Goal: Task Accomplishment & Management: Manage account settings

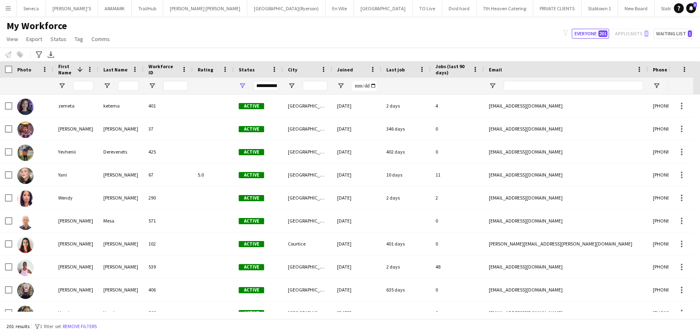
click at [11, 7] on app-icon "Menu" at bounding box center [8, 8] width 7 height 7
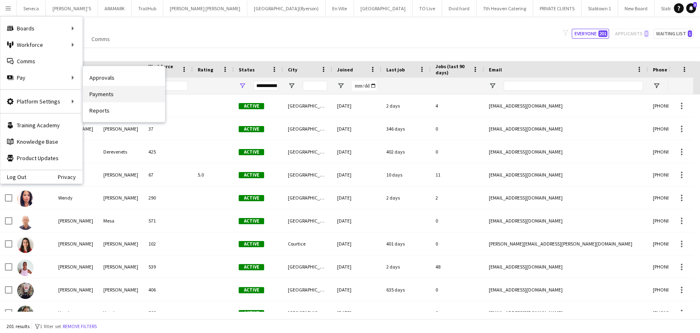
click at [98, 93] on link "Payments" at bounding box center [124, 94] width 82 height 16
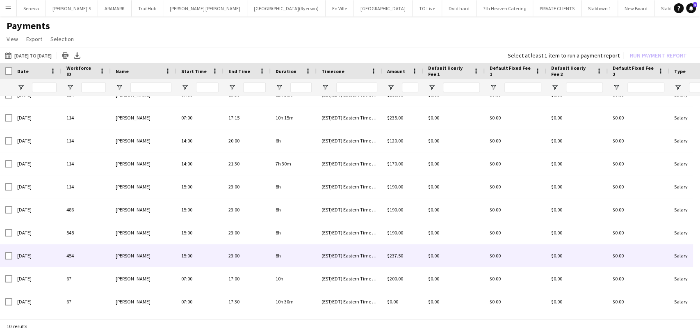
scroll to position [13, 0]
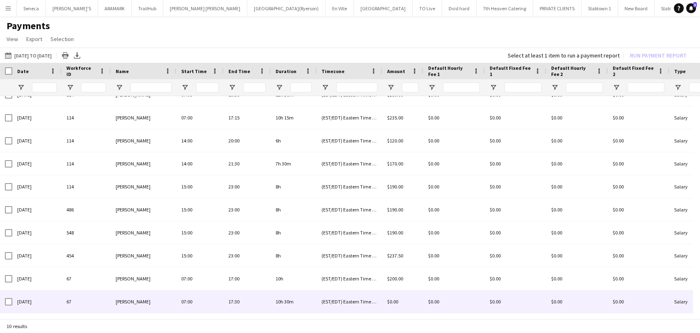
click at [128, 298] on span "[PERSON_NAME]" at bounding box center [133, 301] width 35 height 6
click at [118, 303] on span "[PERSON_NAME]" at bounding box center [133, 301] width 35 height 6
click at [125, 303] on span "[PERSON_NAME]" at bounding box center [133, 301] width 35 height 6
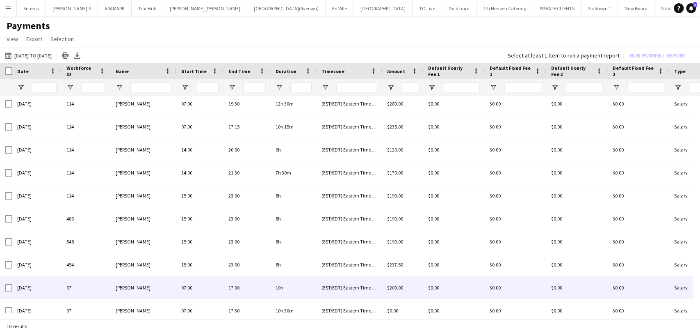
scroll to position [0, 0]
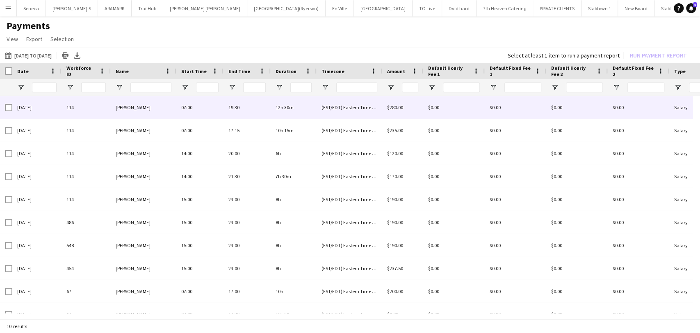
click at [36, 104] on div "22-07-2025" at bounding box center [36, 107] width 49 height 23
click at [25, 108] on div "22-07-2025" at bounding box center [36, 107] width 49 height 23
click at [30, 106] on div "22-07-2025" at bounding box center [36, 107] width 49 height 23
click at [19, 105] on div "22-07-2025" at bounding box center [36, 107] width 49 height 23
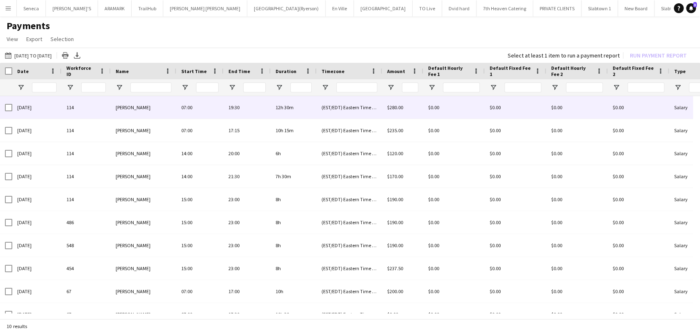
click at [19, 105] on div "22-07-2025" at bounding box center [36, 107] width 49 height 23
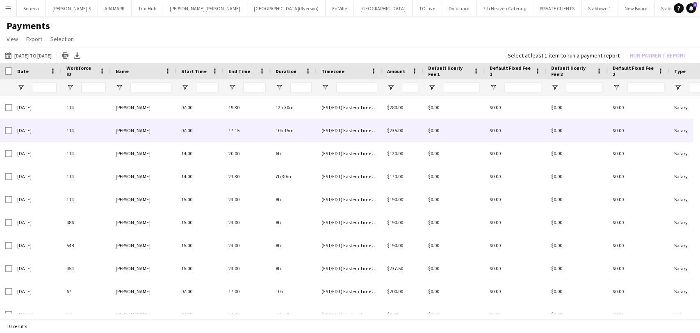
click at [150, 131] on span "[PERSON_NAME]" at bounding box center [133, 130] width 35 height 6
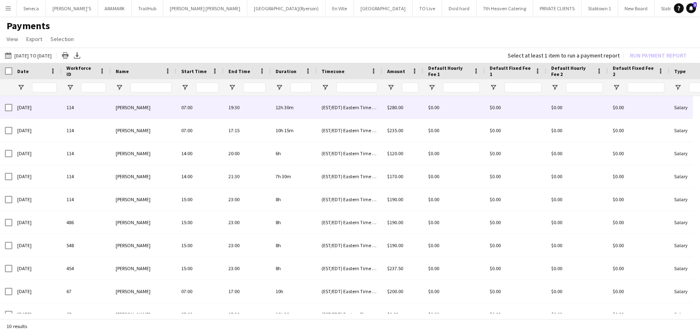
click at [393, 106] on span "$280.00" at bounding box center [395, 107] width 16 height 6
click at [144, 107] on span "[PERSON_NAME]" at bounding box center [133, 107] width 35 height 6
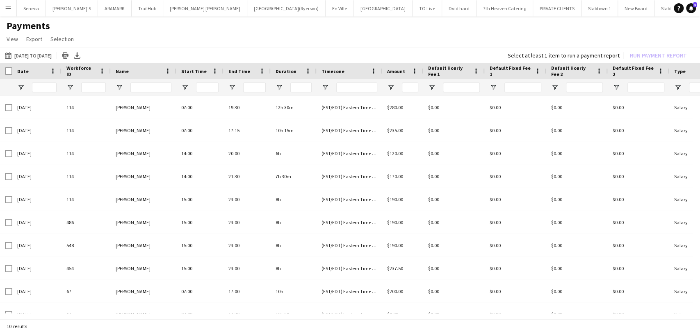
click at [13, 11] on button "Menu" at bounding box center [8, 8] width 16 height 16
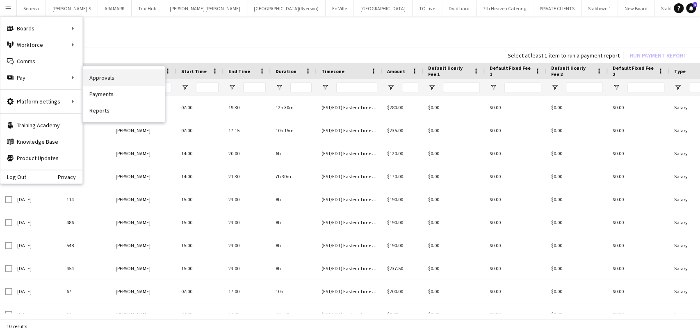
click at [94, 75] on link "Approvals" at bounding box center [124, 77] width 82 height 16
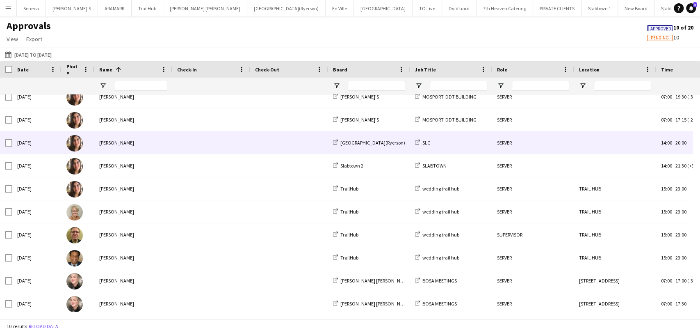
scroll to position [13, 0]
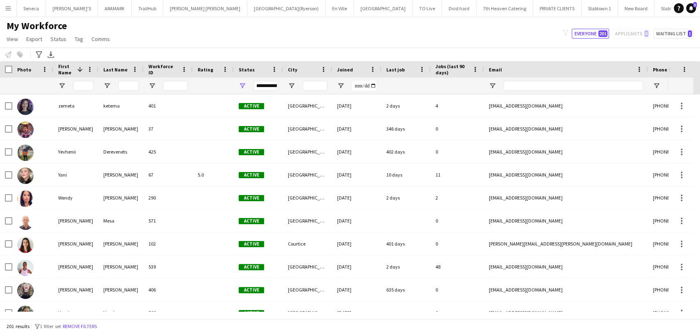
click at [5, 10] on app-icon "Menu" at bounding box center [8, 8] width 7 height 7
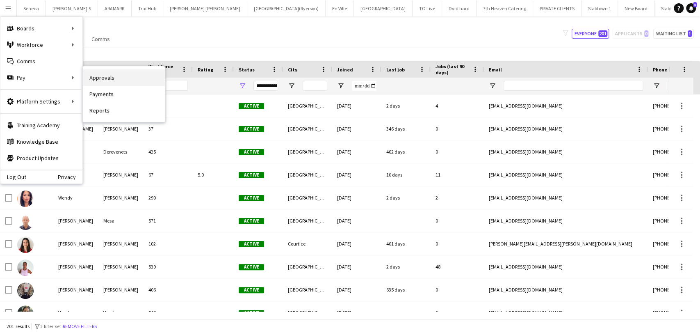
click at [114, 80] on link "Approvals" at bounding box center [124, 77] width 82 height 16
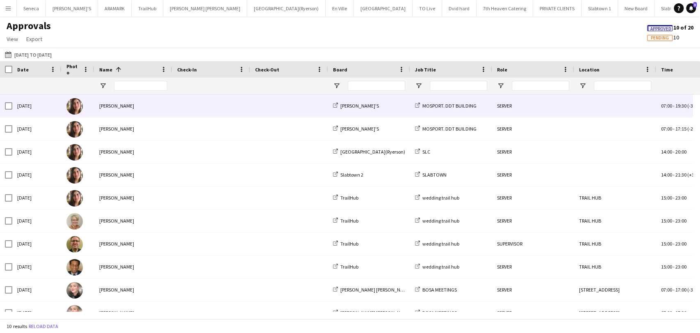
click at [75, 106] on img at bounding box center [74, 106] width 16 height 16
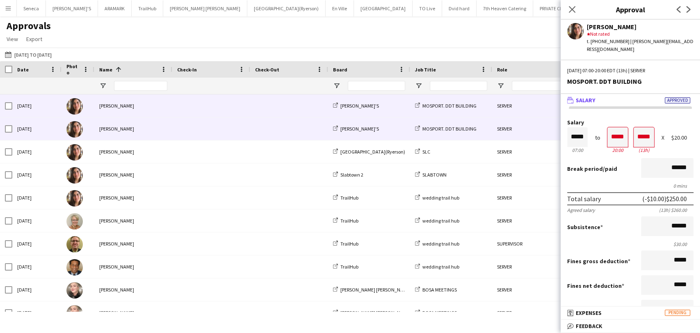
click at [102, 127] on div "[PERSON_NAME]" at bounding box center [133, 128] width 78 height 23
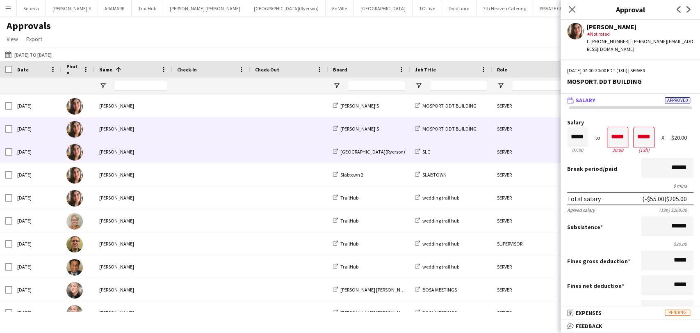
click at [101, 152] on div "[PERSON_NAME]" at bounding box center [133, 151] width 78 height 23
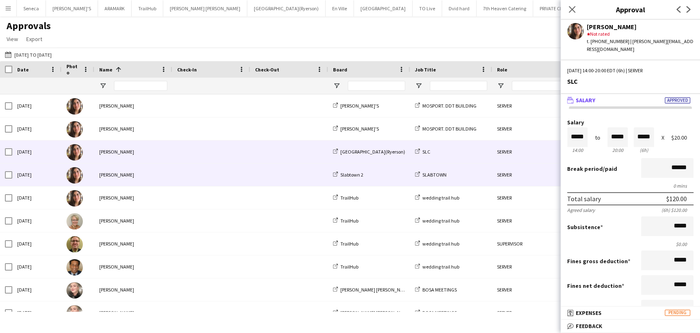
click at [102, 175] on div "[PERSON_NAME]" at bounding box center [133, 174] width 78 height 23
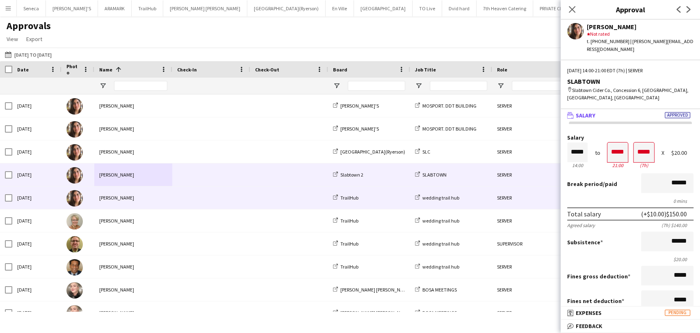
click at [109, 197] on div "[PERSON_NAME]" at bounding box center [133, 197] width 78 height 23
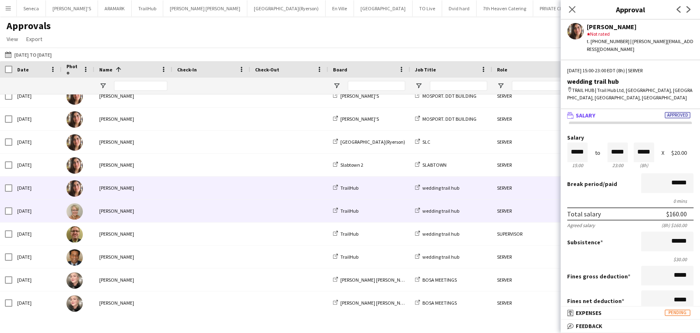
scroll to position [13, 0]
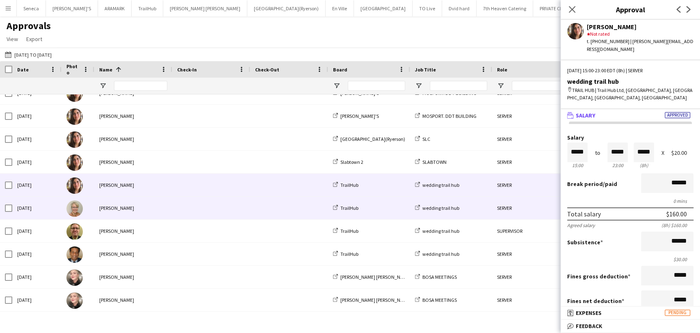
click at [111, 207] on div "[PERSON_NAME]" at bounding box center [133, 207] width 78 height 23
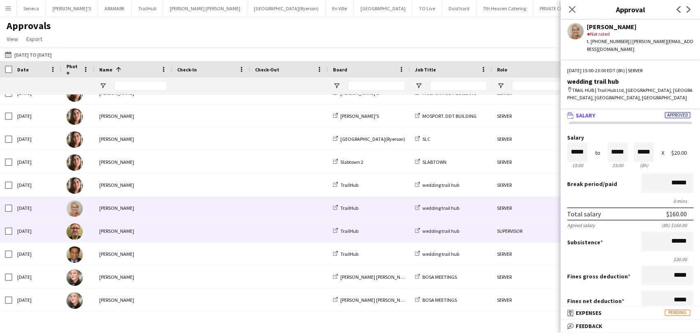
click at [112, 230] on div "[PERSON_NAME]" at bounding box center [133, 230] width 78 height 23
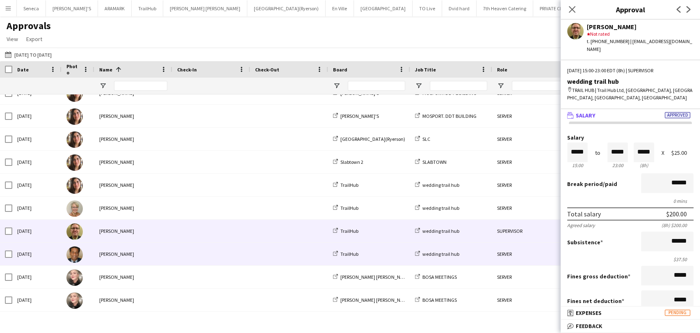
click at [117, 254] on div "[PERSON_NAME]" at bounding box center [133, 253] width 78 height 23
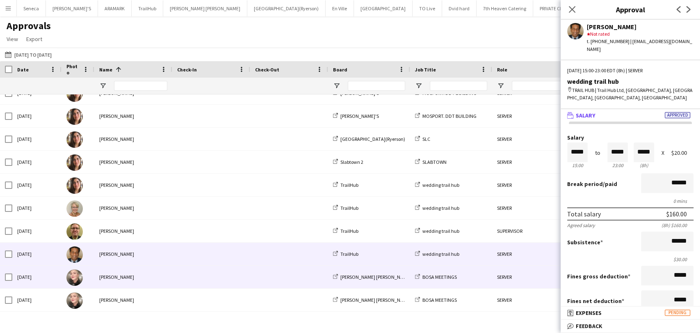
click at [109, 276] on div "[PERSON_NAME]" at bounding box center [133, 276] width 78 height 23
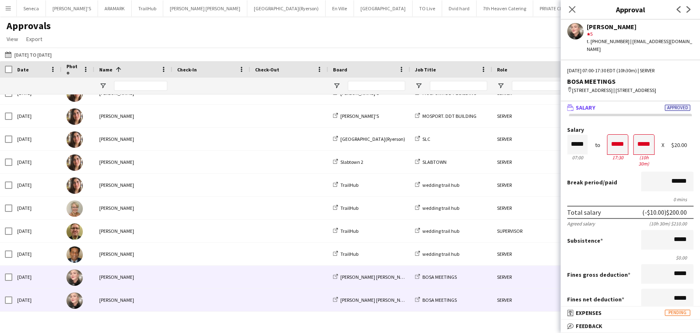
click at [110, 299] on div "[PERSON_NAME]" at bounding box center [133, 299] width 78 height 23
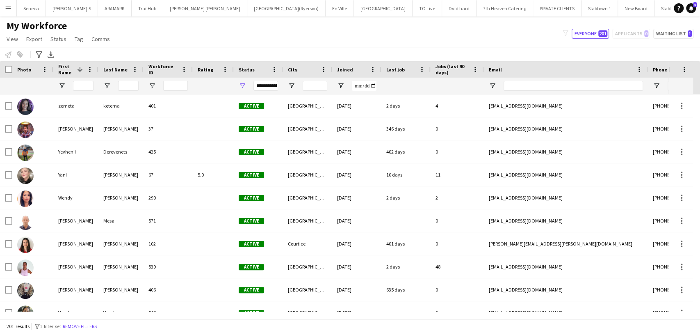
click at [7, 6] on app-icon "Menu" at bounding box center [8, 8] width 7 height 7
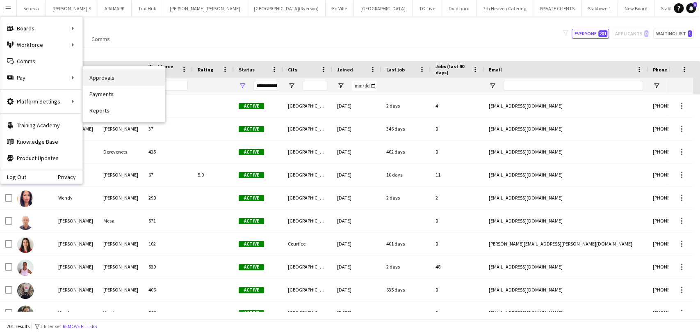
click at [91, 77] on link "Approvals" at bounding box center [124, 77] width 82 height 16
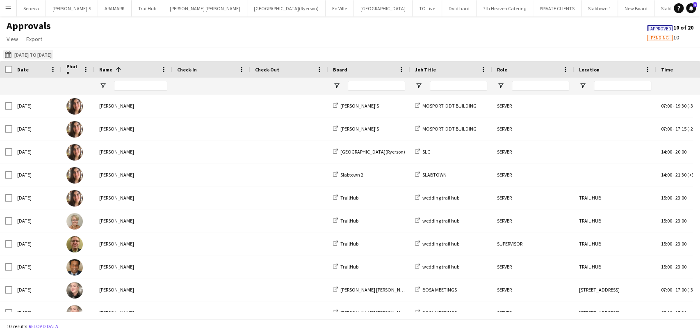
click at [26, 51] on button "18-07-2025 to 31-07-2025 18-07-2025 to 31-07-2025" at bounding box center [28, 55] width 50 height 10
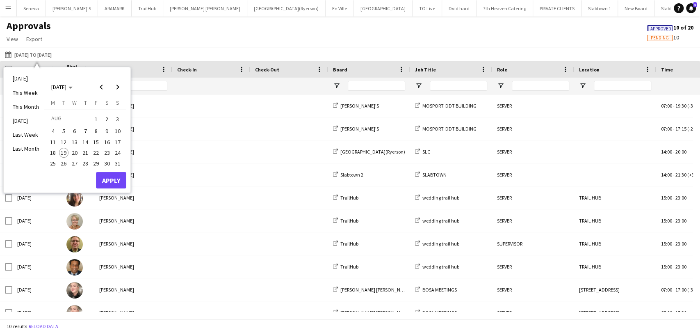
click at [96, 113] on span "1" at bounding box center [96, 118] width 10 height 11
click at [82, 142] on span "14" at bounding box center [85, 142] width 10 height 10
click at [108, 181] on button "Apply" at bounding box center [111, 180] width 30 height 16
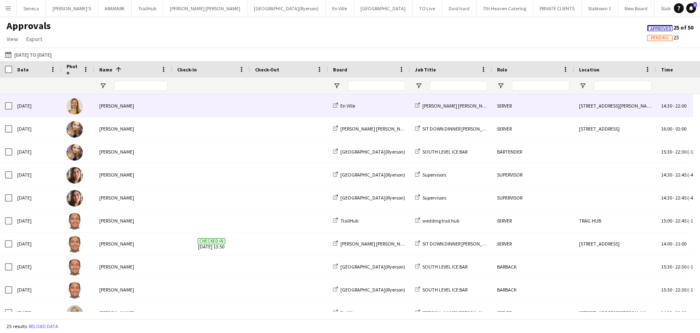
click at [78, 109] on img at bounding box center [74, 106] width 16 height 16
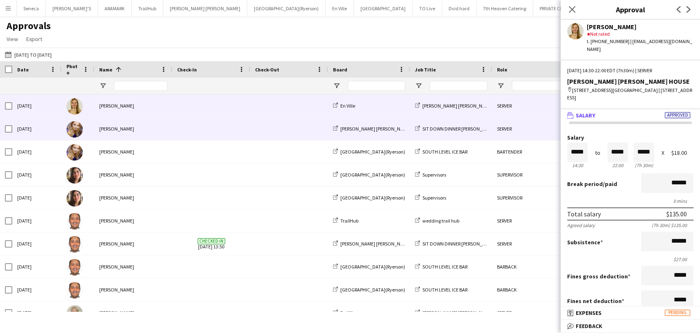
click at [97, 125] on div "Alina Caza" at bounding box center [133, 128] width 78 height 23
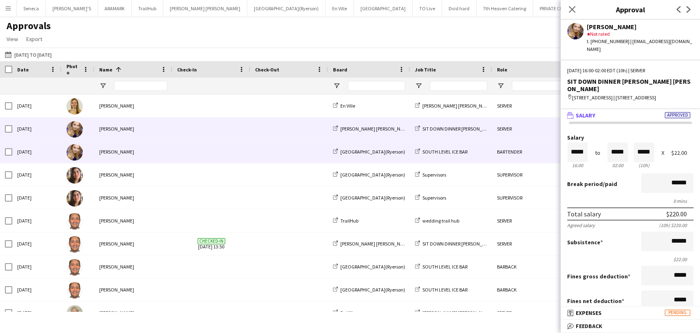
click at [109, 150] on div "Alina Caza" at bounding box center [133, 151] width 78 height 23
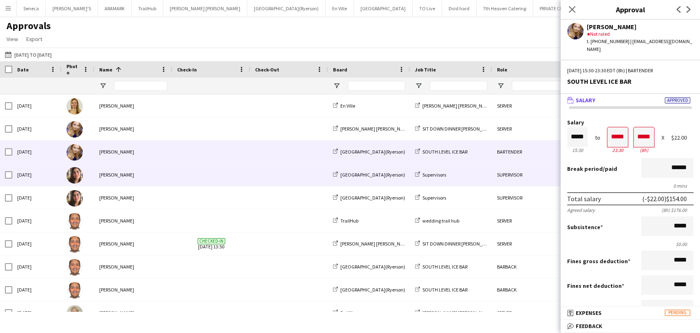
click at [111, 175] on div "[PERSON_NAME]" at bounding box center [133, 174] width 78 height 23
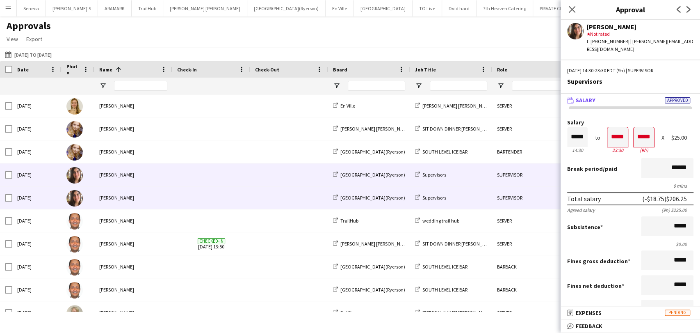
click at [114, 198] on div "[PERSON_NAME]" at bounding box center [133, 197] width 78 height 23
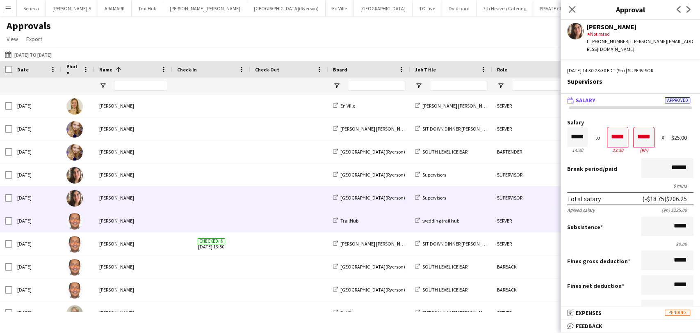
click at [107, 220] on div "Carlos Rodriguez" at bounding box center [133, 220] width 78 height 23
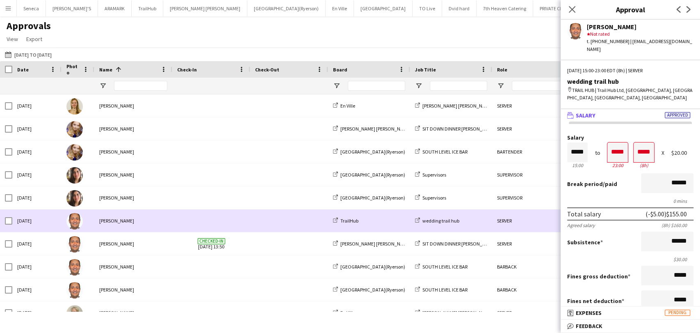
scroll to position [46, 0]
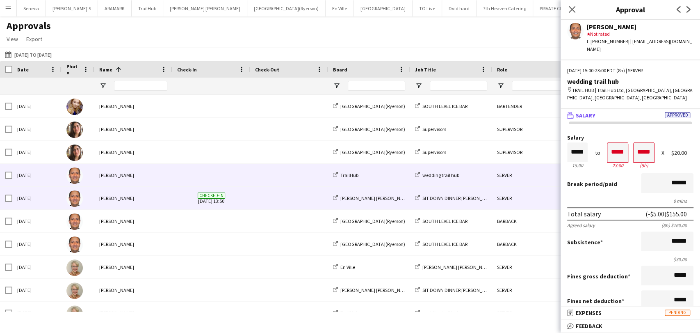
click at [113, 201] on div "Carlos Rodriguez" at bounding box center [133, 198] width 78 height 23
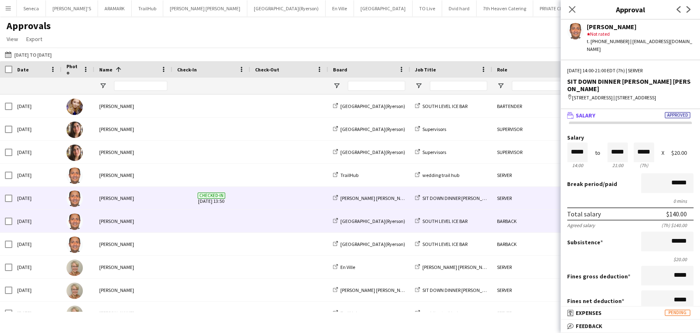
click at [115, 221] on div "Carlos Rodriguez" at bounding box center [133, 221] width 78 height 23
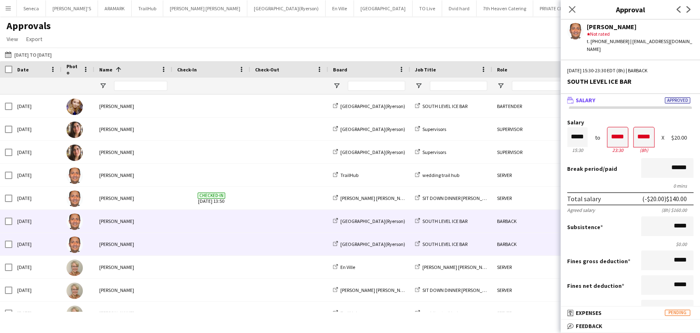
click at [119, 245] on div "Carlos Rodriguez" at bounding box center [133, 244] width 78 height 23
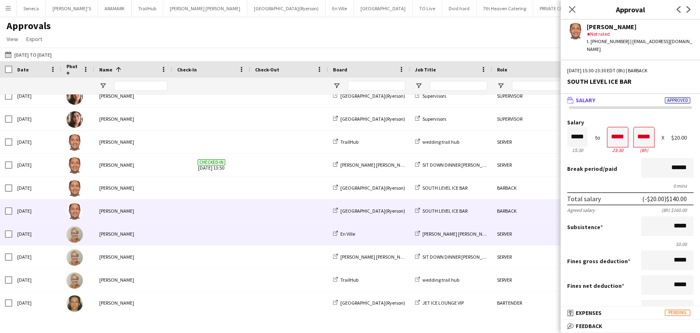
scroll to position [91, 0]
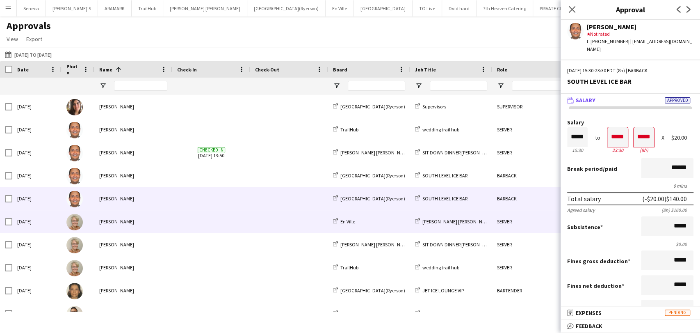
click at [113, 219] on div "[PERSON_NAME]" at bounding box center [133, 221] width 78 height 23
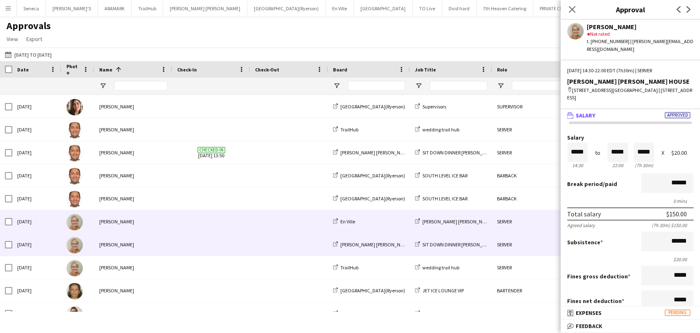
click at [112, 239] on div "[PERSON_NAME]" at bounding box center [133, 244] width 78 height 23
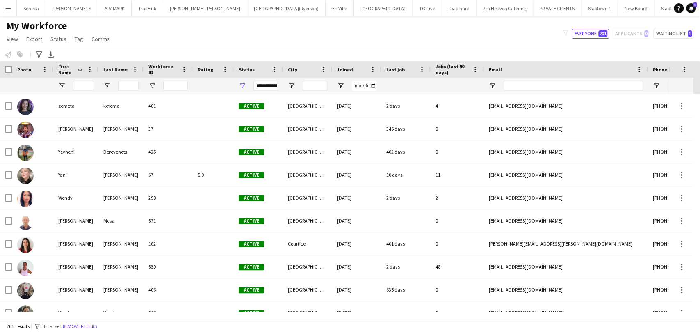
click at [10, 12] on button "Menu" at bounding box center [8, 8] width 16 height 16
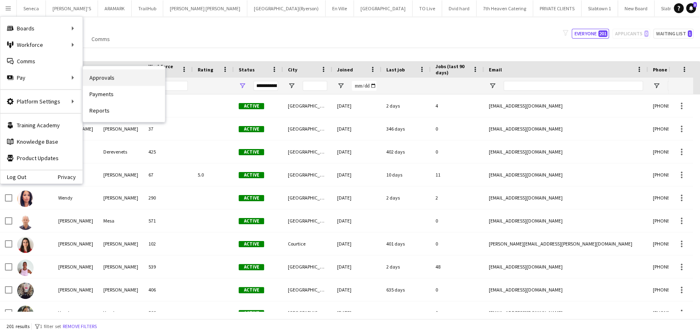
click at [98, 82] on link "Approvals" at bounding box center [124, 77] width 82 height 16
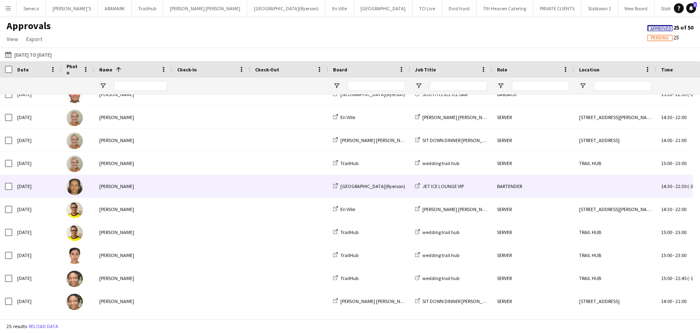
scroll to position [182, 0]
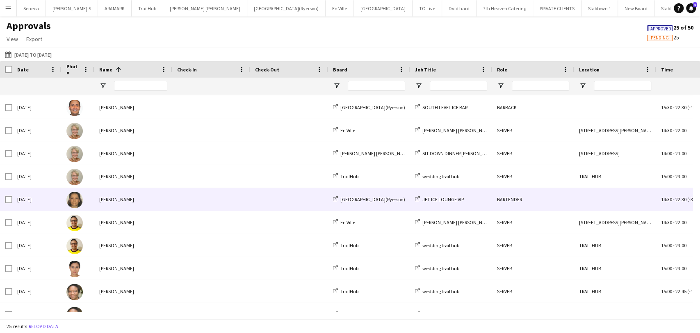
click at [43, 201] on div "Wed, 13 Aug 2025" at bounding box center [36, 199] width 49 height 23
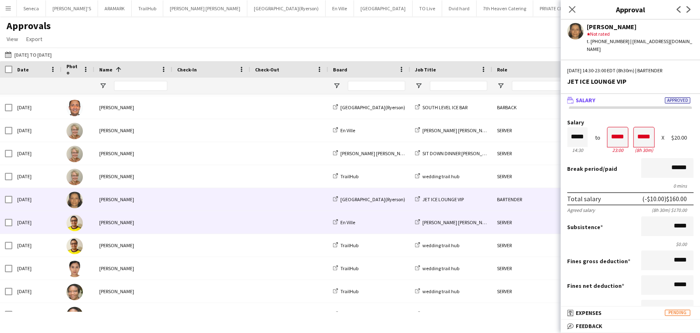
click at [39, 219] on div "Sat, 2 Aug 2025" at bounding box center [36, 222] width 49 height 23
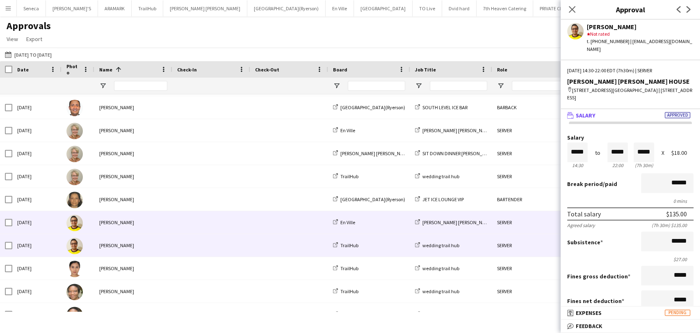
click at [39, 246] on div "Sat, 9 Aug 2025" at bounding box center [36, 245] width 49 height 23
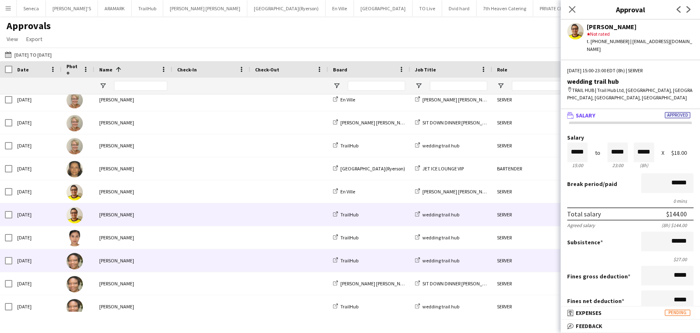
scroll to position [228, 0]
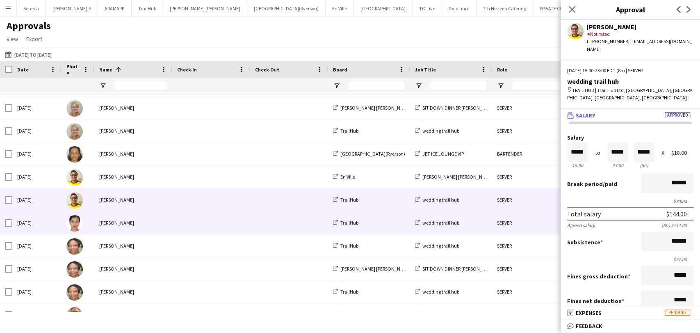
click at [28, 225] on div "Sat, 9 Aug 2025" at bounding box center [36, 222] width 49 height 23
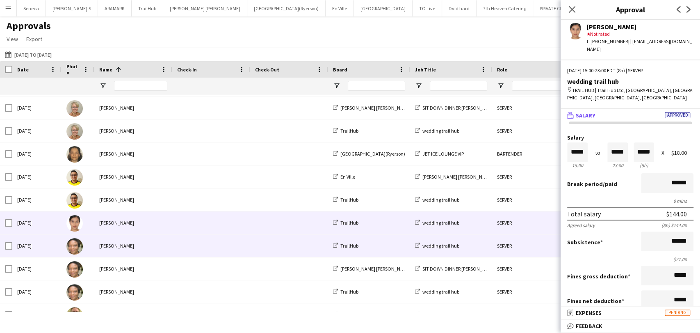
click at [38, 246] on div "Sat, 2 Aug 2025" at bounding box center [36, 245] width 49 height 23
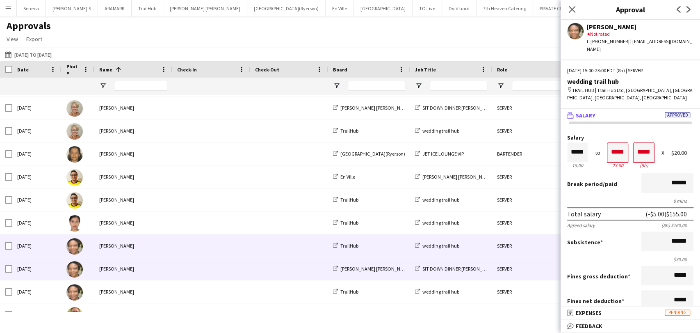
click at [38, 269] on div "Fri, 8 Aug 2025" at bounding box center [36, 268] width 49 height 23
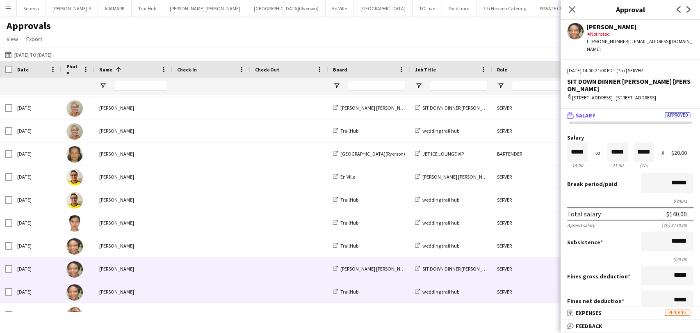
click at [39, 297] on div "Sat, 9 Aug 2025" at bounding box center [36, 291] width 49 height 23
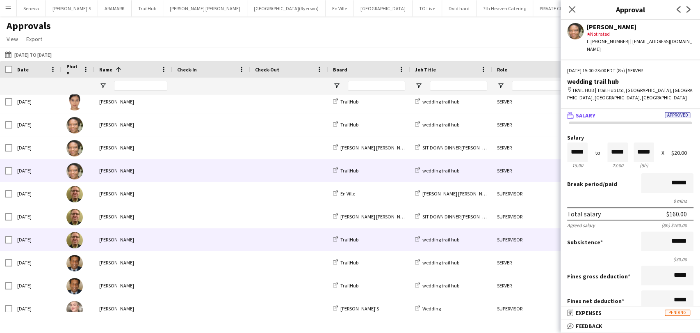
scroll to position [357, 0]
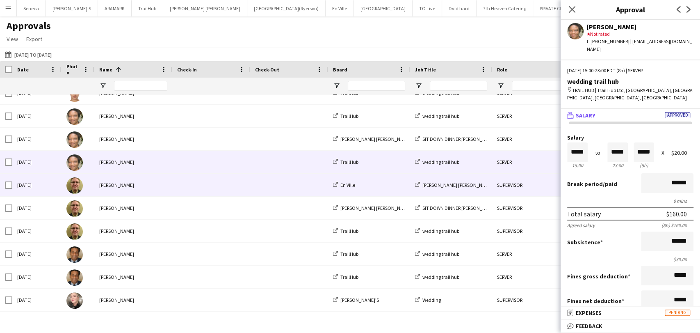
click at [43, 184] on div "Sat, 2 Aug 2025" at bounding box center [36, 184] width 49 height 23
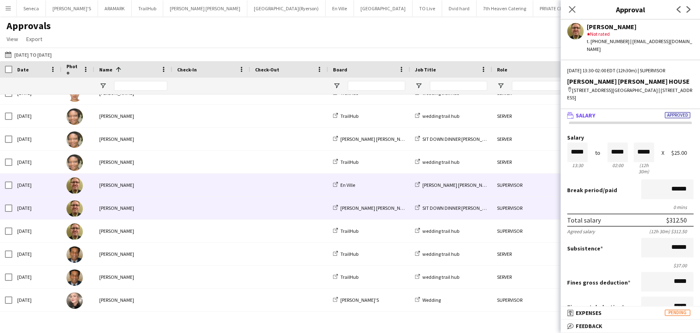
click at [33, 212] on div "Fri, 8 Aug 2025" at bounding box center [36, 207] width 49 height 23
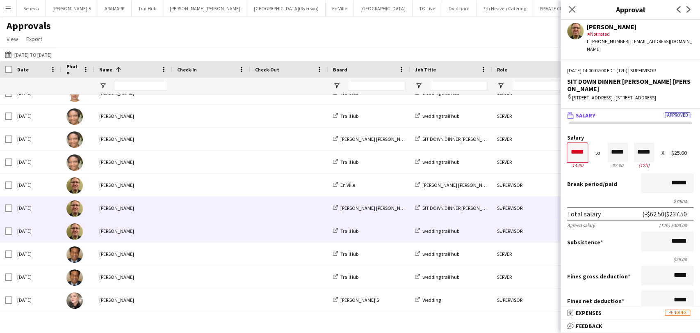
click at [32, 230] on div "Sat, 9 Aug 2025" at bounding box center [36, 230] width 49 height 23
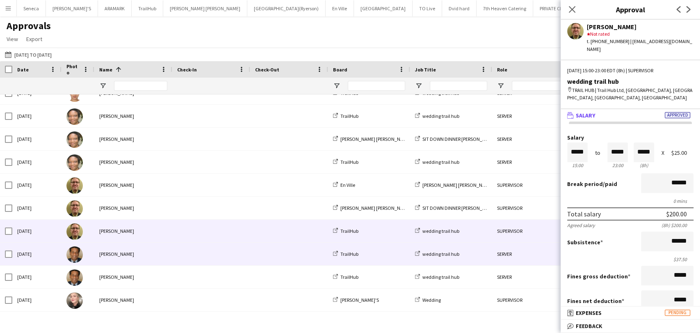
click at [28, 254] on div "Sat, 2 Aug 2025" at bounding box center [36, 253] width 49 height 23
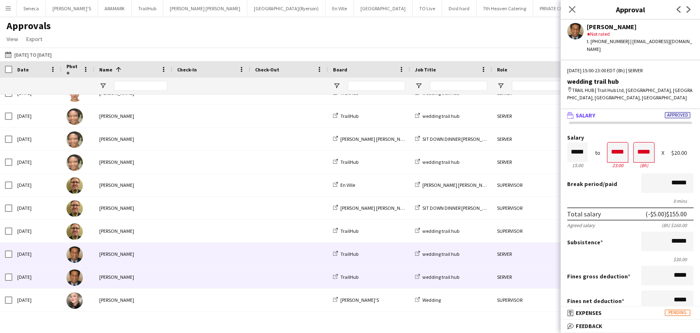
click at [33, 274] on div "Sat, 9 Aug 2025" at bounding box center [36, 276] width 49 height 23
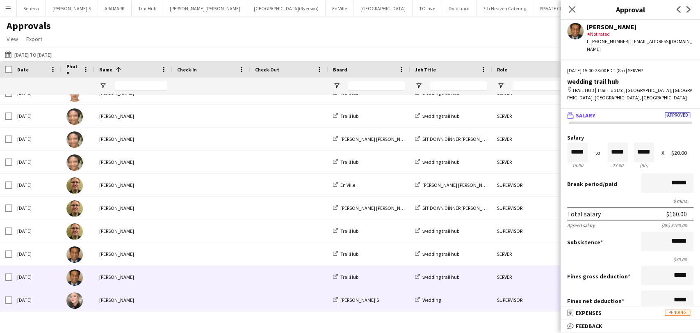
click at [29, 303] on div "Sat, 9 Aug 2025" at bounding box center [36, 299] width 49 height 23
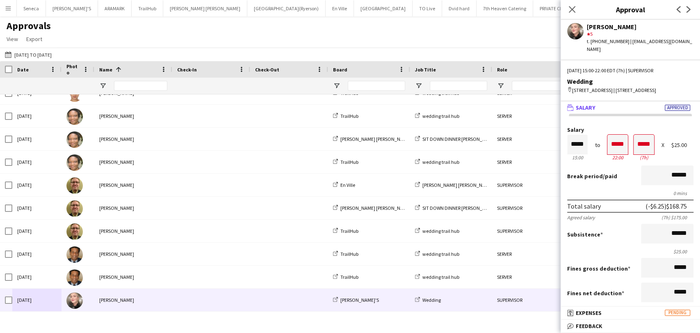
click at [285, 39] on div "Approvals View Customise view Customise filters Reset Filters Reset View Reset …" at bounding box center [350, 34] width 700 height 28
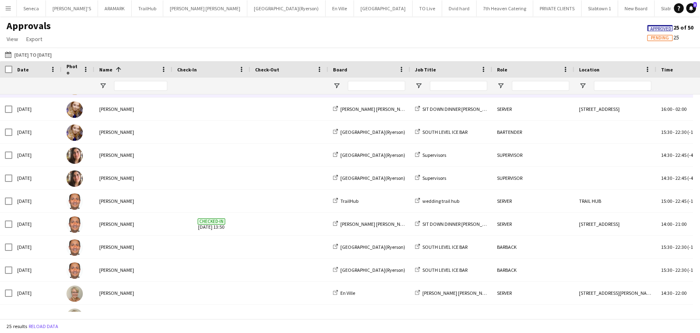
scroll to position [0, 0]
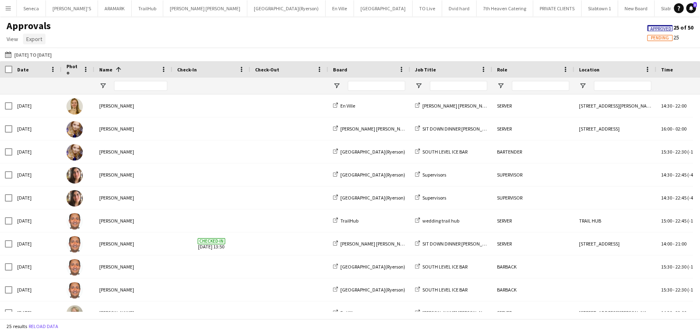
click at [32, 41] on span "Export" at bounding box center [34, 38] width 16 height 7
click at [45, 75] on span "Export as CSV" at bounding box center [47, 73] width 34 height 7
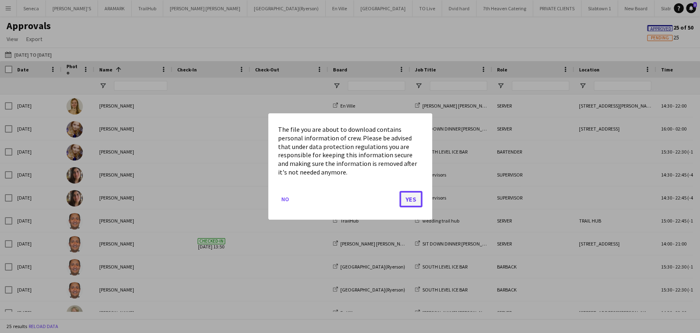
click at [405, 199] on button "Yes" at bounding box center [410, 199] width 23 height 16
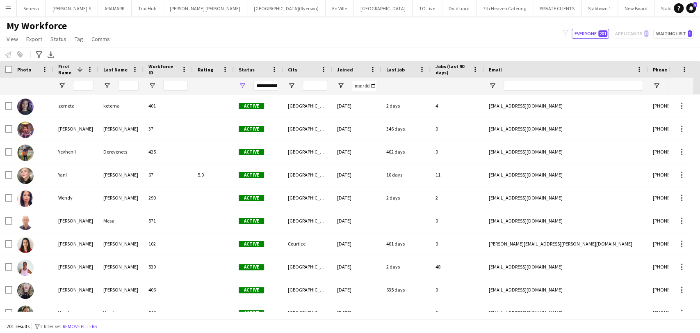
click at [7, 11] on app-icon "Menu" at bounding box center [8, 8] width 7 height 7
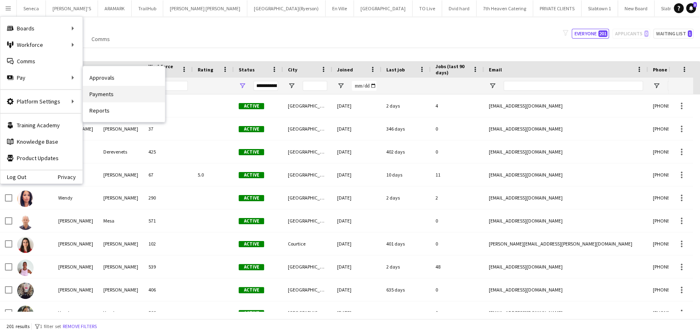
click at [101, 94] on link "Payments" at bounding box center [124, 94] width 82 height 16
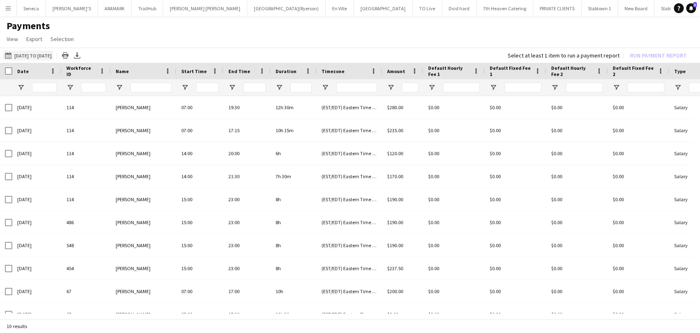
click at [7, 53] on app-icon "[DATE] to [DATE]" at bounding box center [9, 55] width 9 height 7
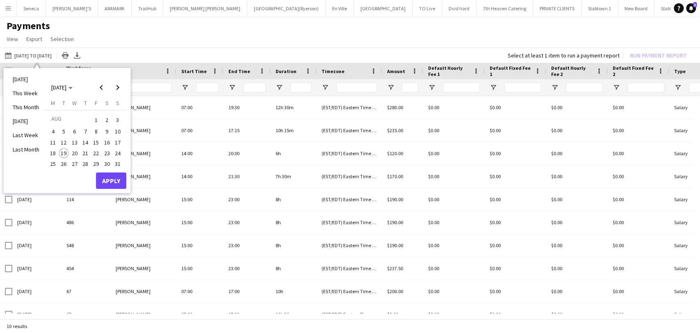
click at [96, 121] on span "1" at bounding box center [96, 119] width 10 height 11
click at [82, 144] on span "14" at bounding box center [85, 142] width 10 height 10
click at [115, 183] on button "Apply" at bounding box center [111, 180] width 30 height 16
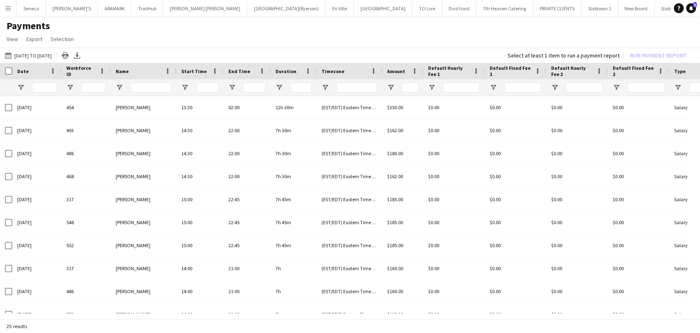
click at [128, 71] on div "Name" at bounding box center [139, 71] width 46 height 12
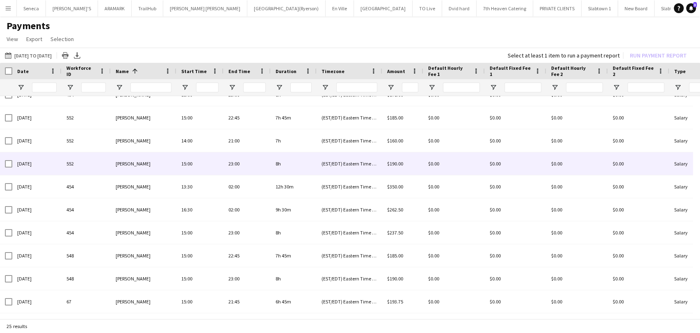
scroll to position [205, 0]
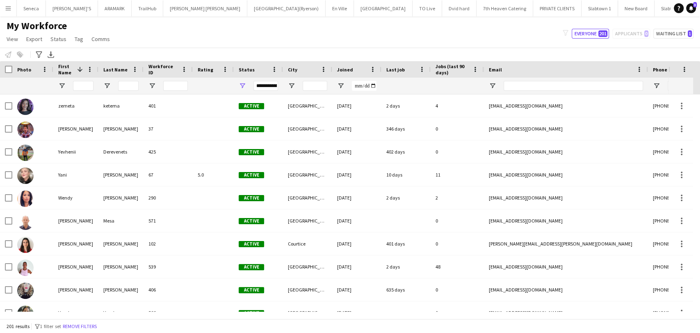
click at [6, 7] on app-icon "Menu" at bounding box center [8, 8] width 7 height 7
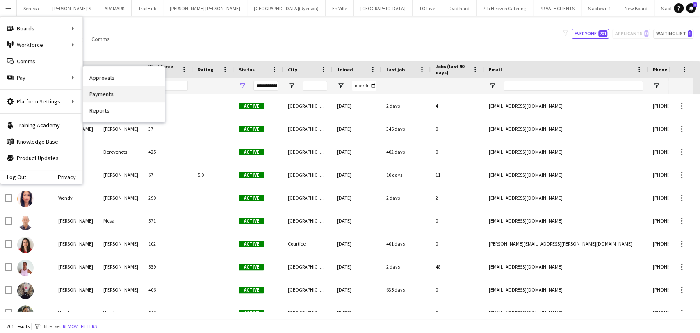
click at [112, 95] on link "Payments" at bounding box center [124, 94] width 82 height 16
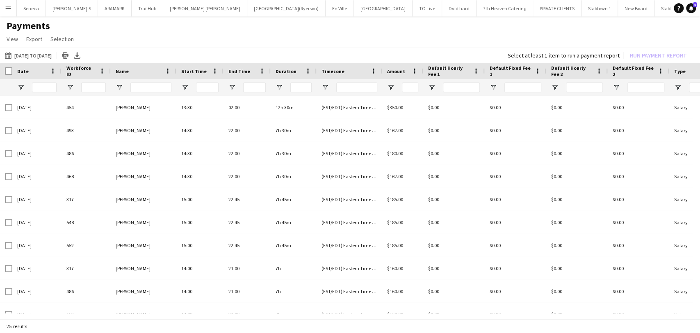
click at [123, 68] on span "Name" at bounding box center [122, 71] width 13 height 6
click at [82, 55] on div "Export XLSX" at bounding box center [77, 55] width 10 height 10
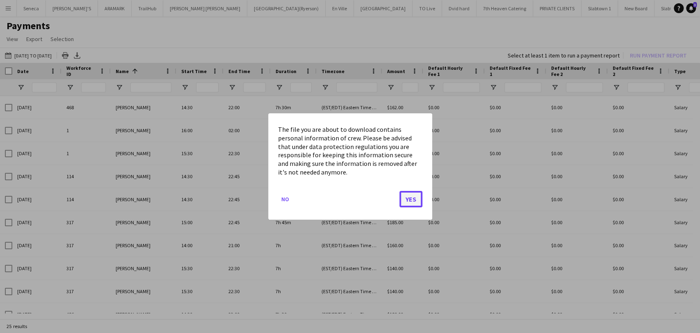
click at [406, 197] on button "Yes" at bounding box center [410, 199] width 23 height 16
